Goal: Navigation & Orientation: Find specific page/section

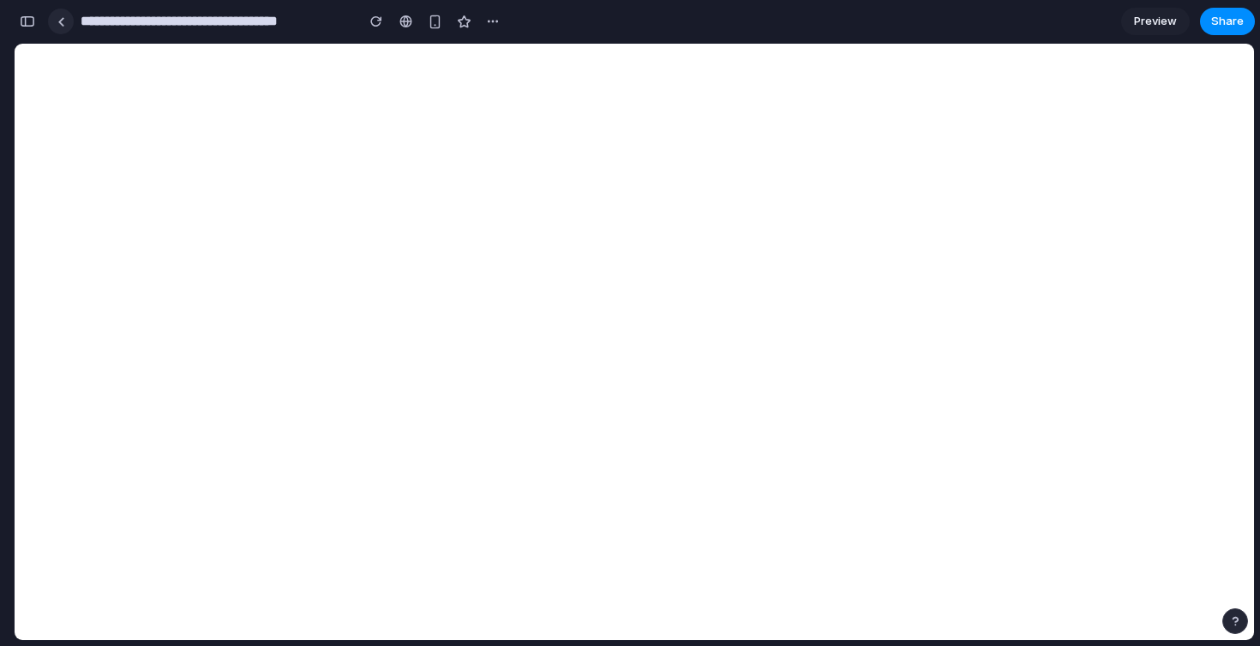
scroll to position [8259, 0]
click at [68, 23] on link at bounding box center [61, 22] width 26 height 26
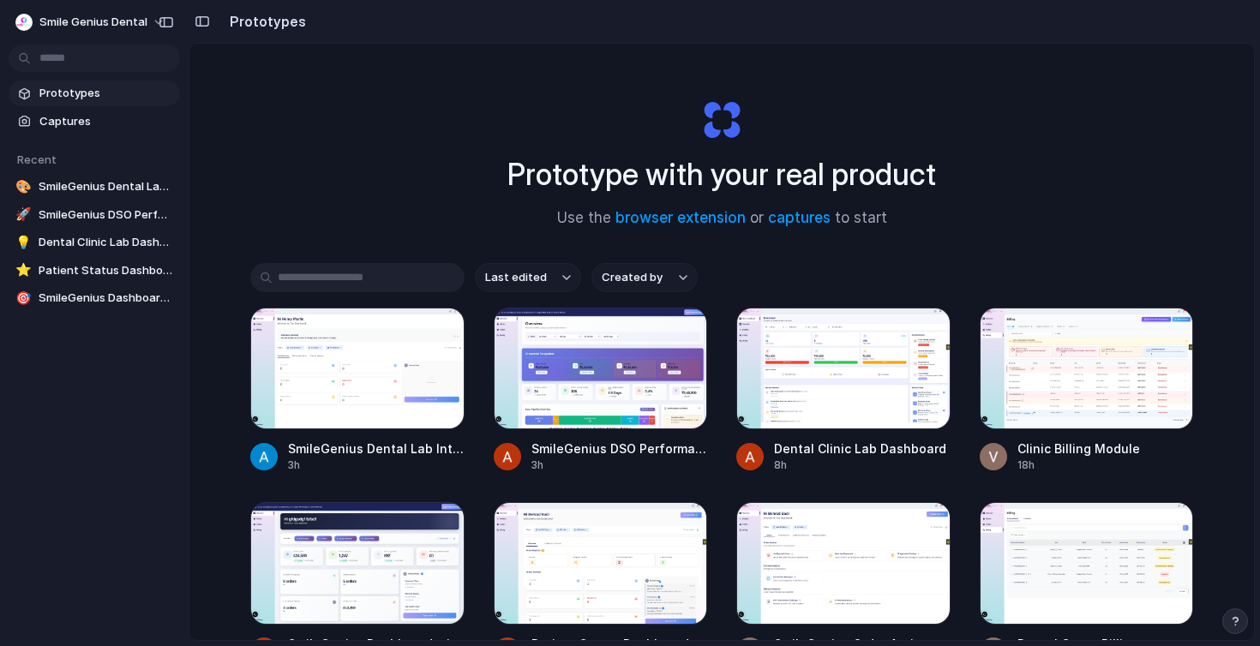
click at [578, 99] on div "Prototype with your real product Use the browser extension or captures to start" at bounding box center [722, 156] width 686 height 185
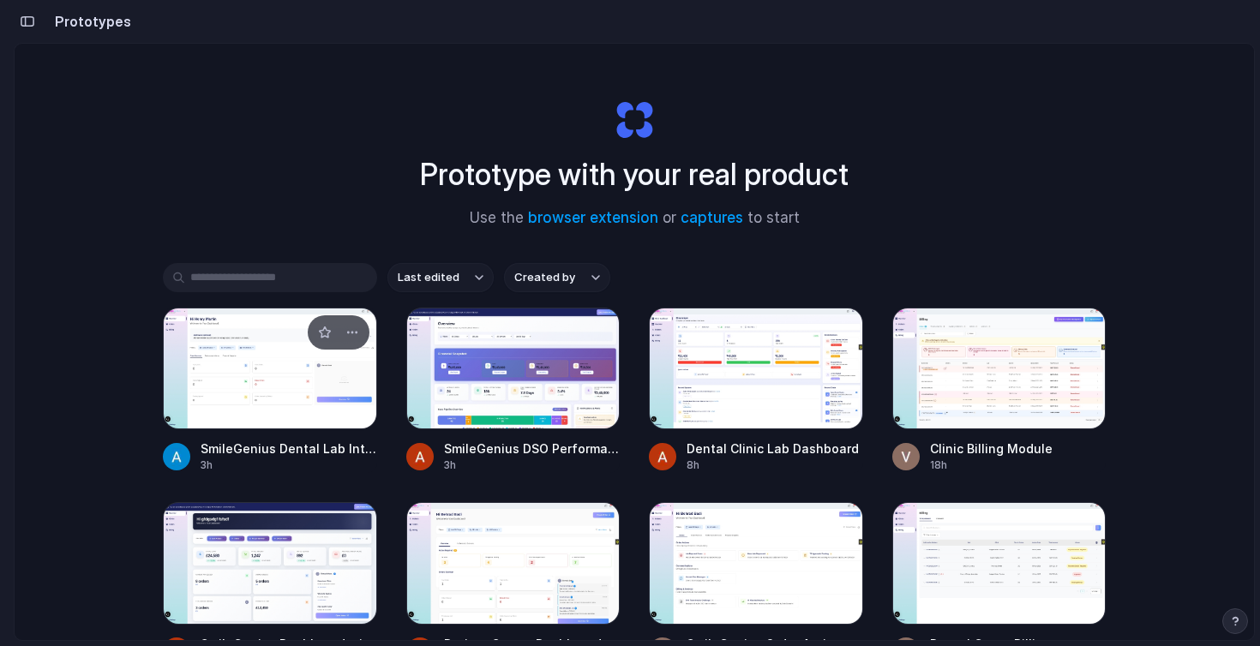
scroll to position [61, 0]
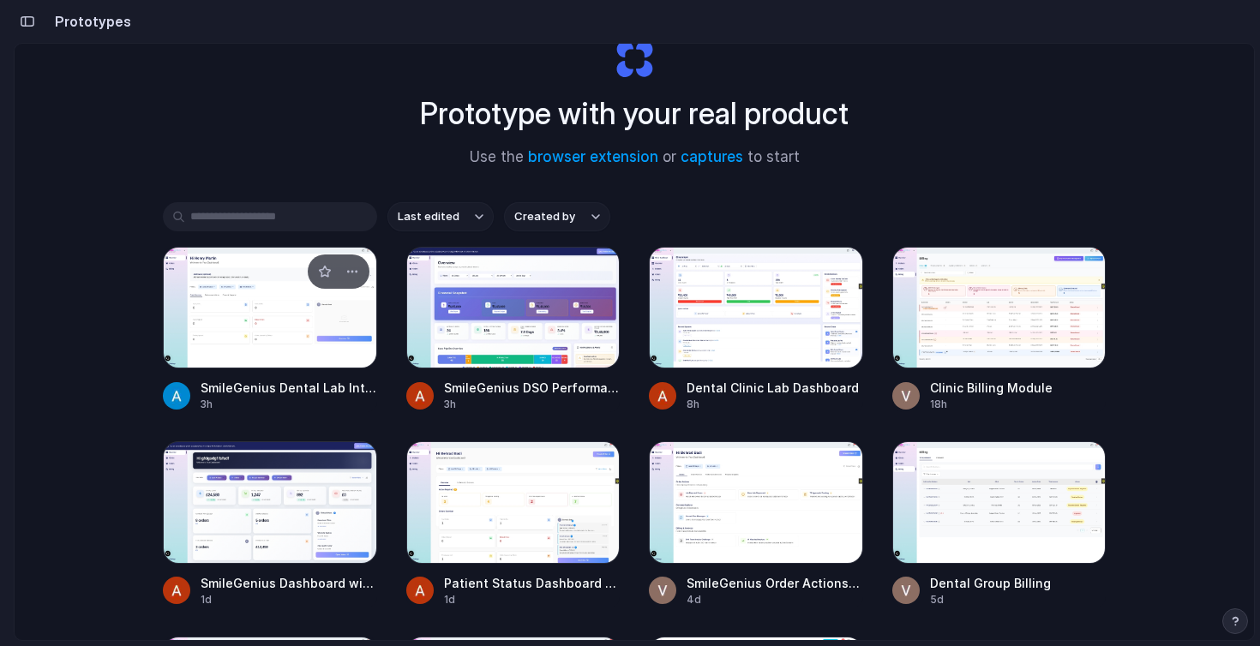
click at [252, 309] on div at bounding box center [270, 308] width 214 height 122
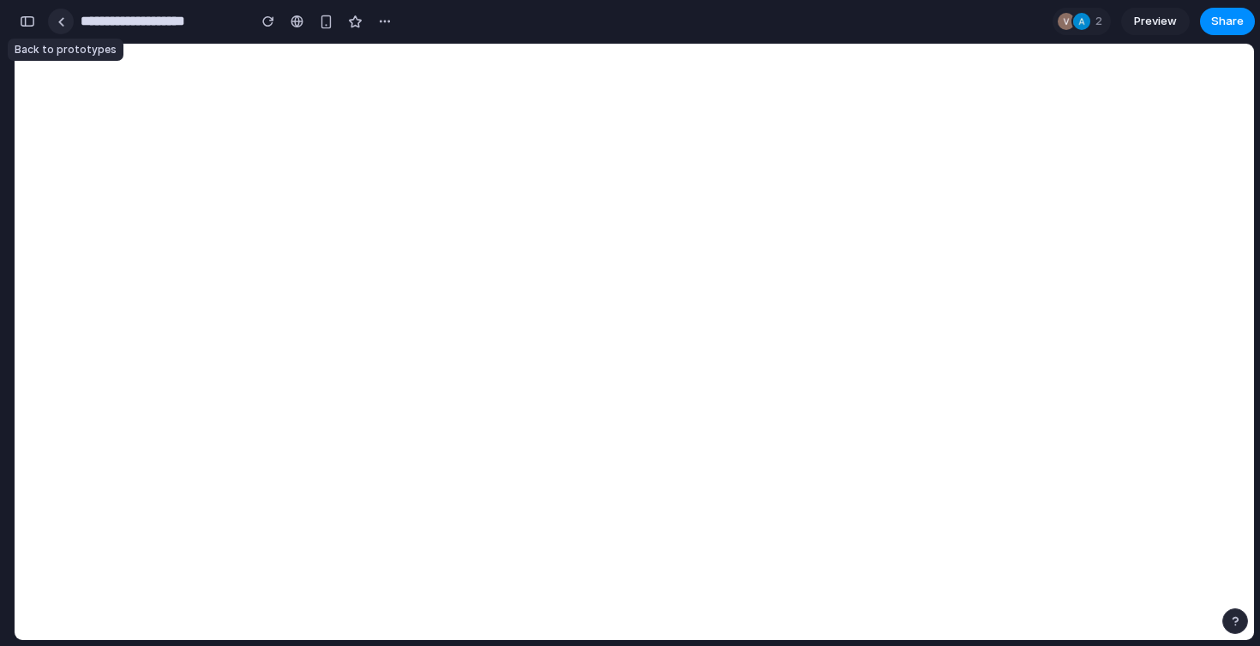
click at [63, 27] on link at bounding box center [61, 22] width 26 height 26
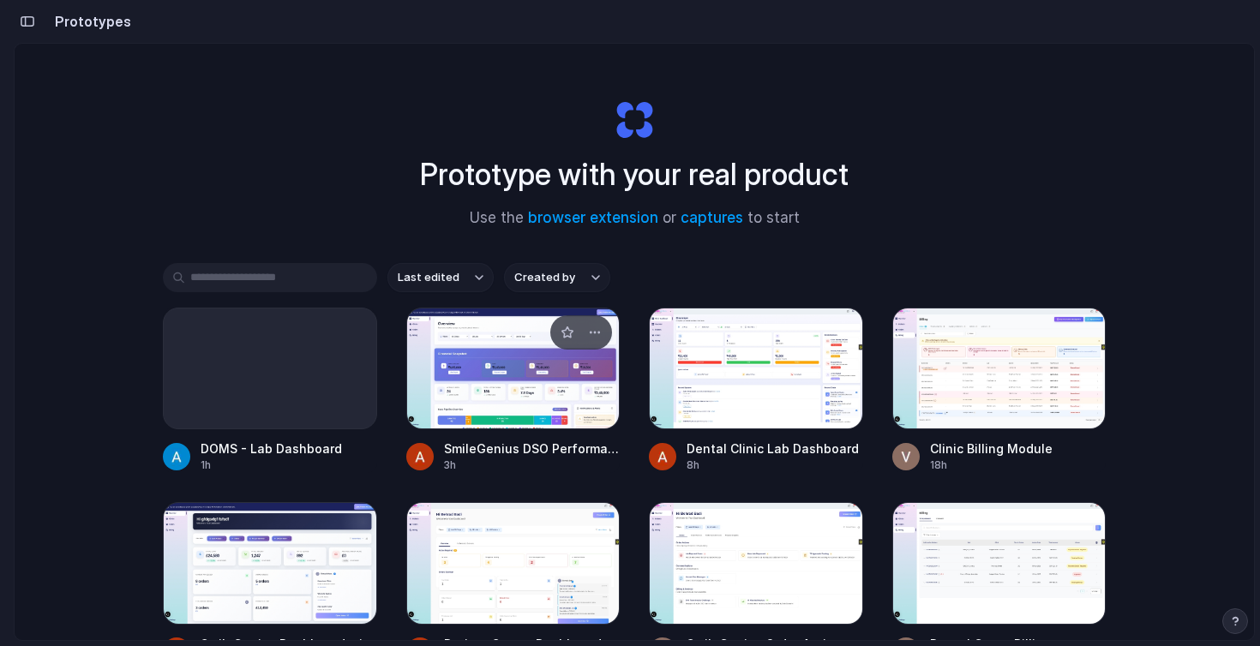
click at [507, 360] on div at bounding box center [513, 369] width 214 height 122
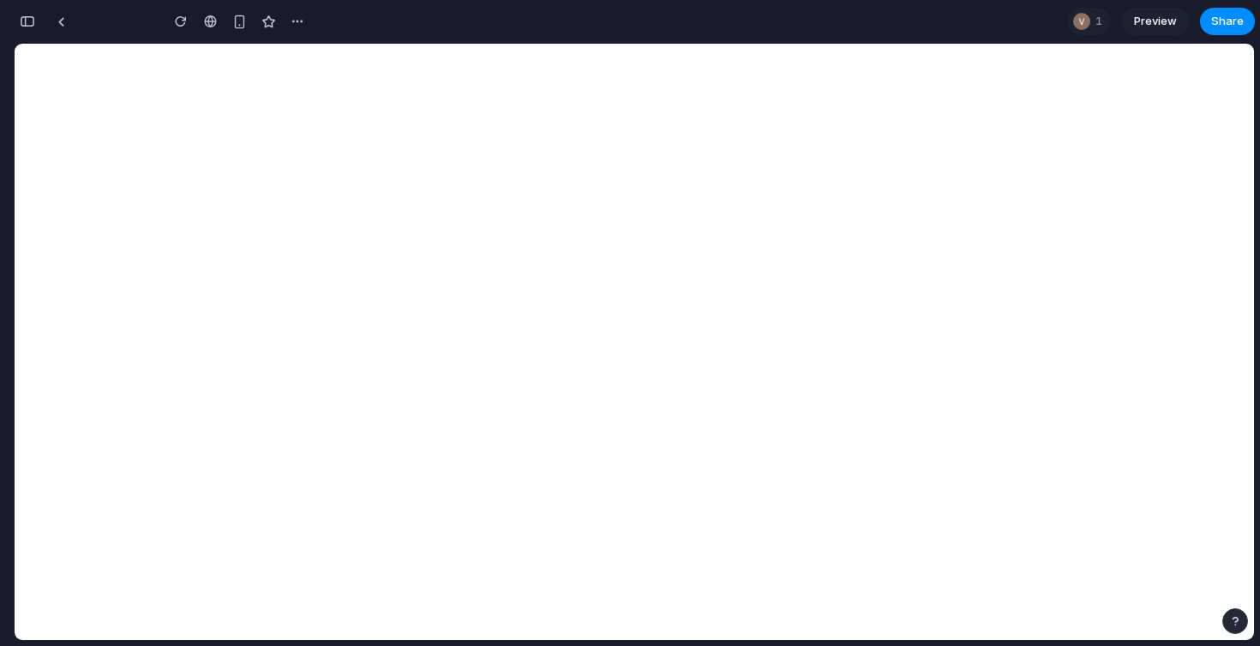
scroll to position [12882, 0]
click at [1089, 27] on div "1" at bounding box center [1089, 21] width 43 height 27
click at [1089, 27] on div "Seen by [PERSON_NAME]" at bounding box center [630, 323] width 1260 height 646
